Goal: Task Accomplishment & Management: Use online tool/utility

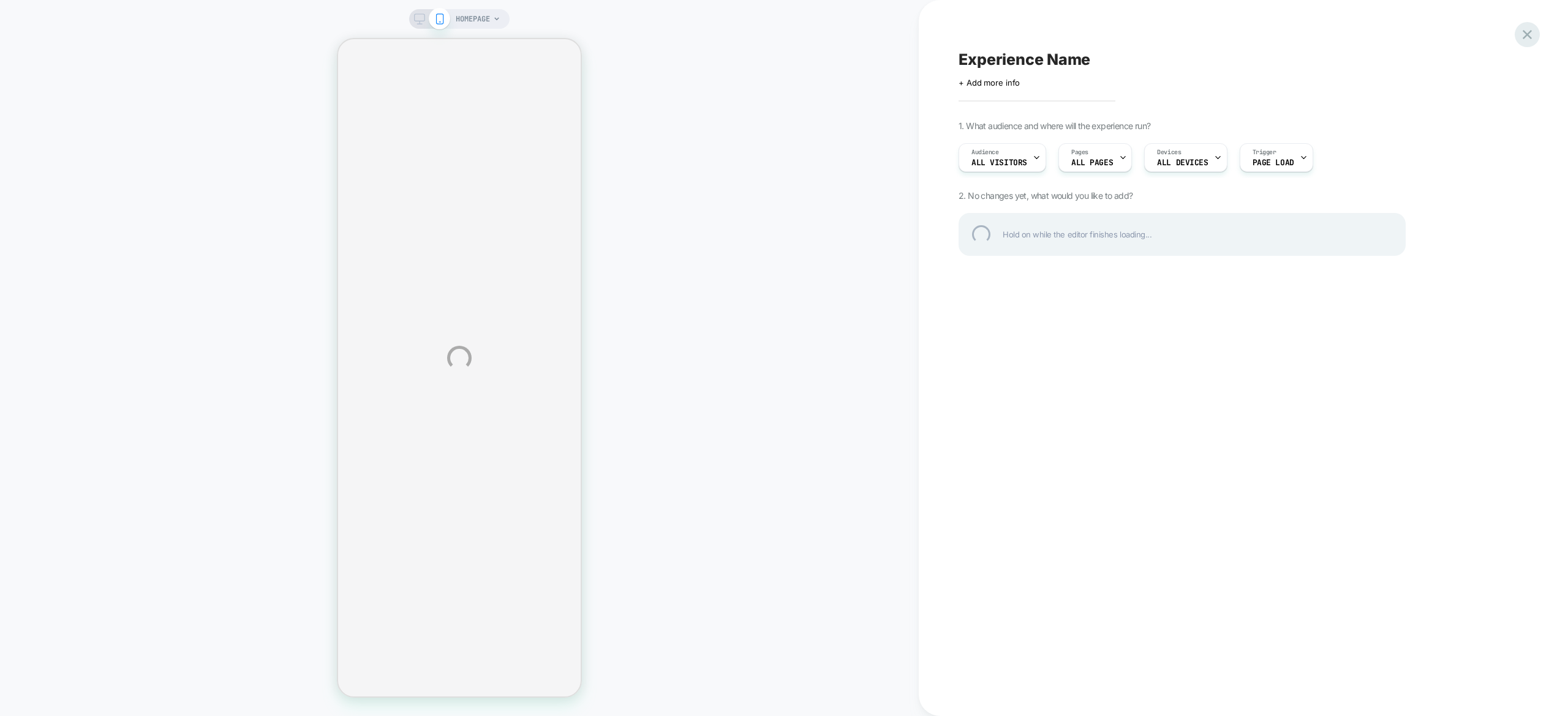
click at [1522, 27] on div at bounding box center [1526, 34] width 25 height 25
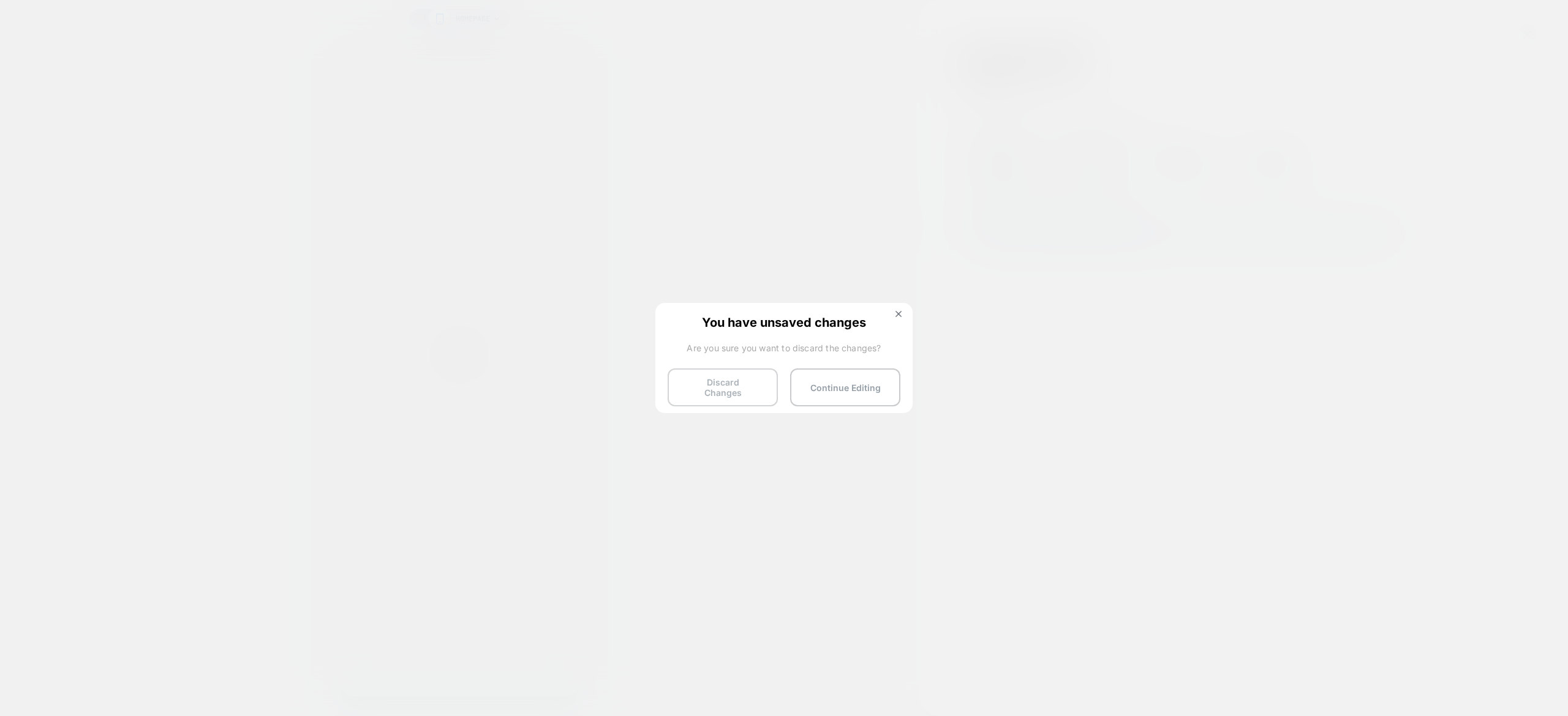
click at [755, 393] on button "Discard Changes" at bounding box center [722, 387] width 111 height 38
